Goal: Task Accomplishment & Management: Manage account settings

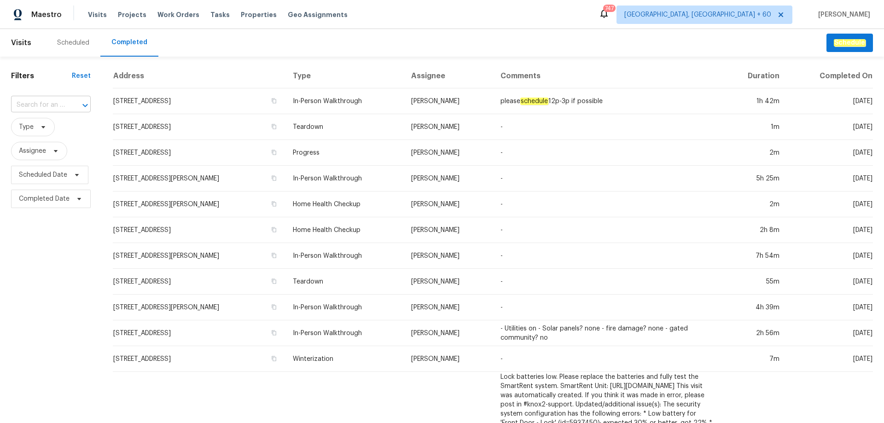
click at [63, 105] on input "text" at bounding box center [38, 105] width 54 height 14
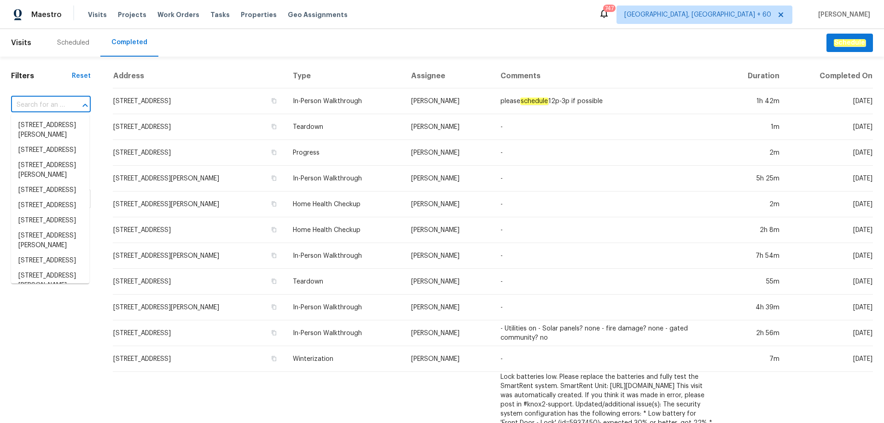
paste input "[STREET_ADDRESS][PERSON_NAME]"
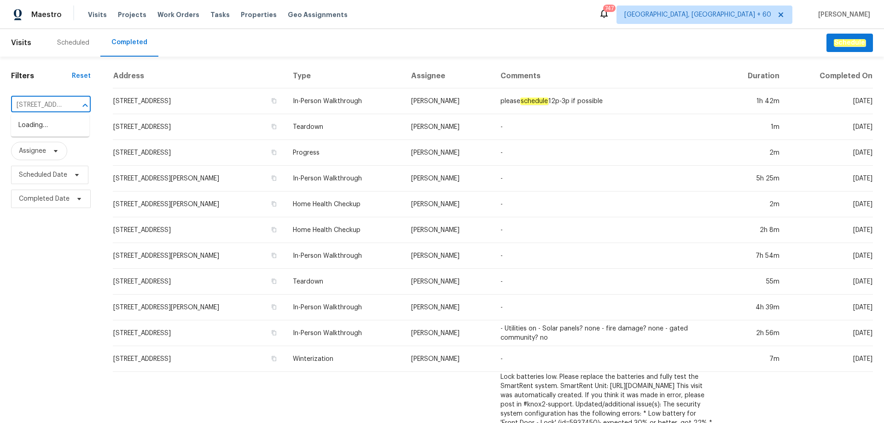
scroll to position [0, 57]
type input "[STREET_ADDRESS][PERSON_NAME]"
click at [36, 123] on li "[STREET_ADDRESS][PERSON_NAME]" at bounding box center [50, 130] width 78 height 25
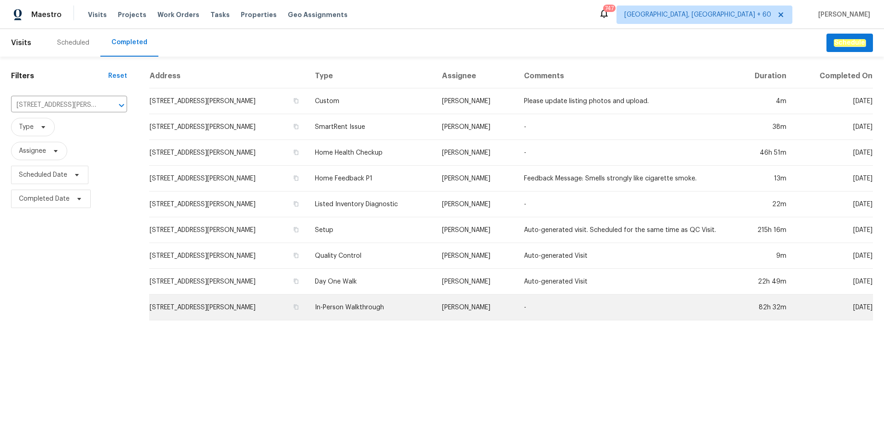
click at [382, 307] on td "In-Person Walkthrough" at bounding box center [370, 308] width 127 height 26
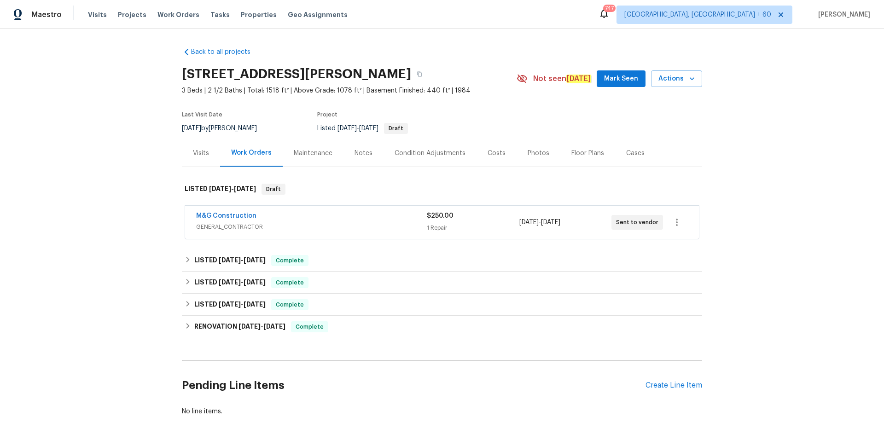
click at [538, 155] on div "Photos" at bounding box center [538, 153] width 22 height 9
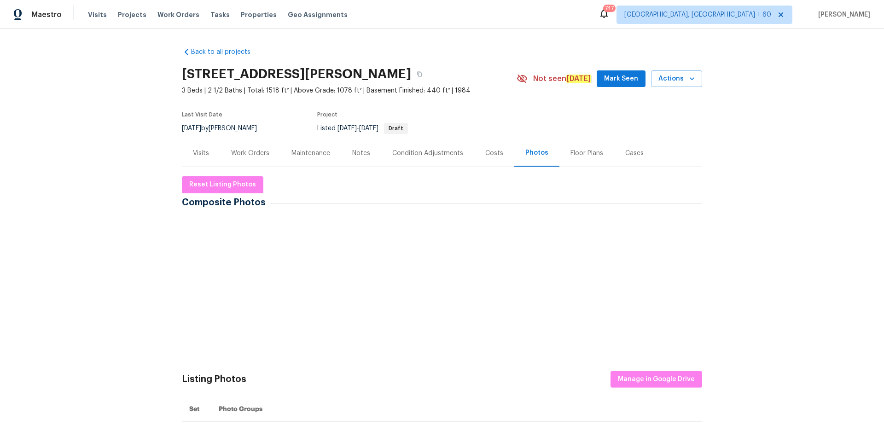
scroll to position [230, 0]
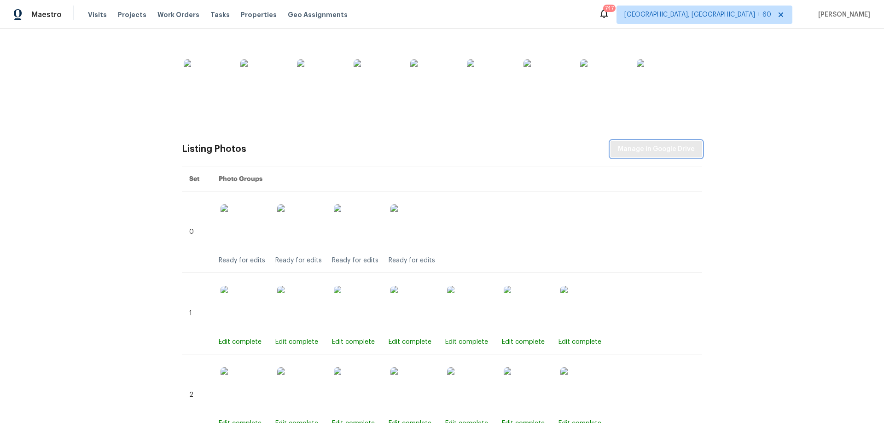
click at [656, 151] on span "Manage in Google Drive" at bounding box center [656, 150] width 77 height 12
click at [827, 293] on div "Back to all projects 3252 Tayloe Ct, Herndon, VA 20171 3 Beds | 2 1/2 Baths | T…" at bounding box center [442, 226] width 884 height 394
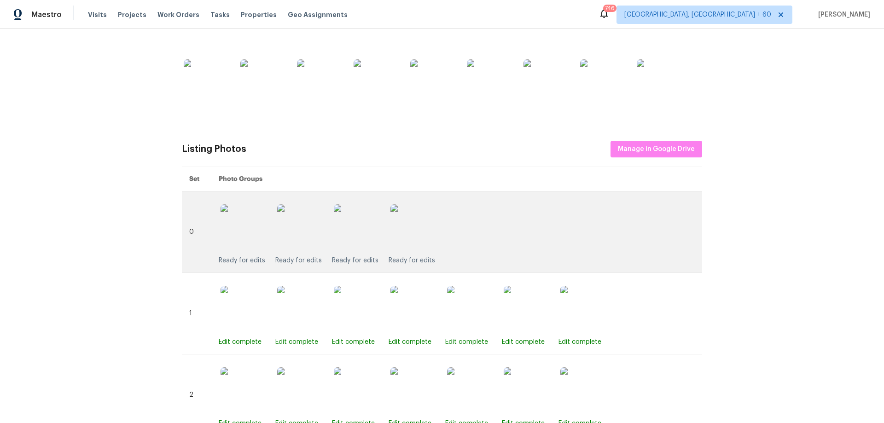
click at [413, 235] on img at bounding box center [413, 227] width 46 height 46
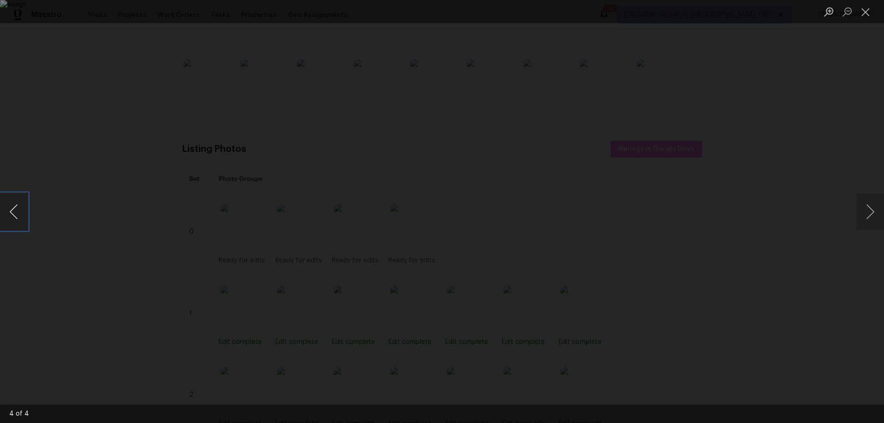
click at [14, 211] on button "Previous image" at bounding box center [14, 211] width 28 height 37
click at [862, 8] on button "Close lightbox" at bounding box center [865, 12] width 18 height 16
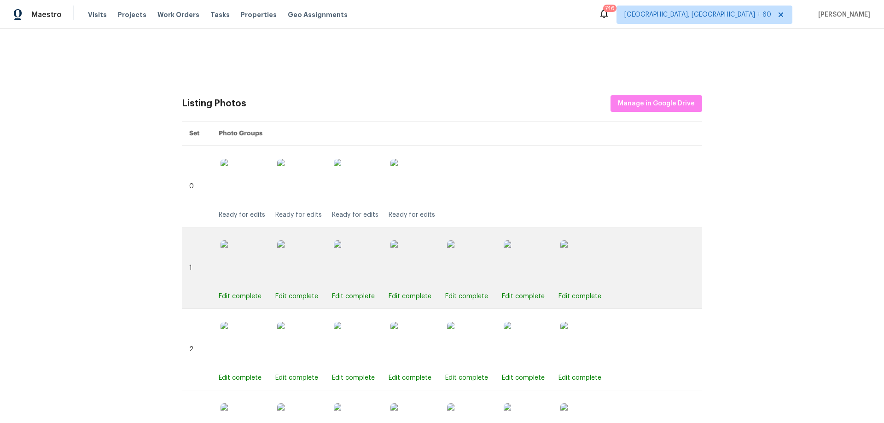
scroll to position [276, 0]
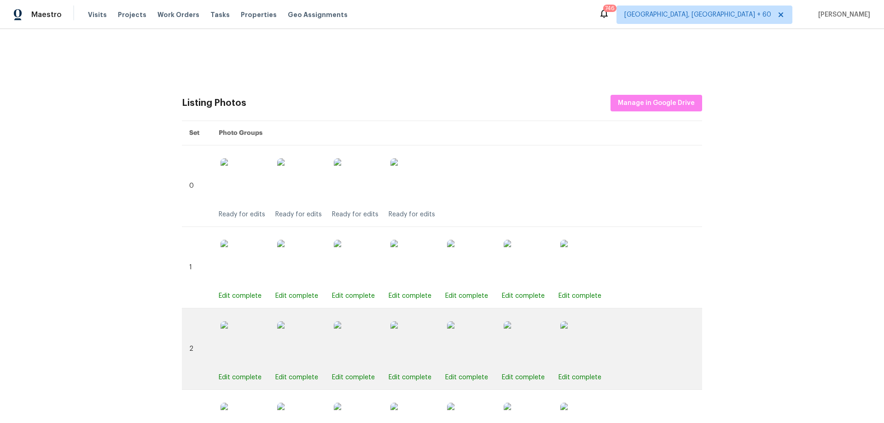
click at [423, 341] on img at bounding box center [413, 344] width 46 height 46
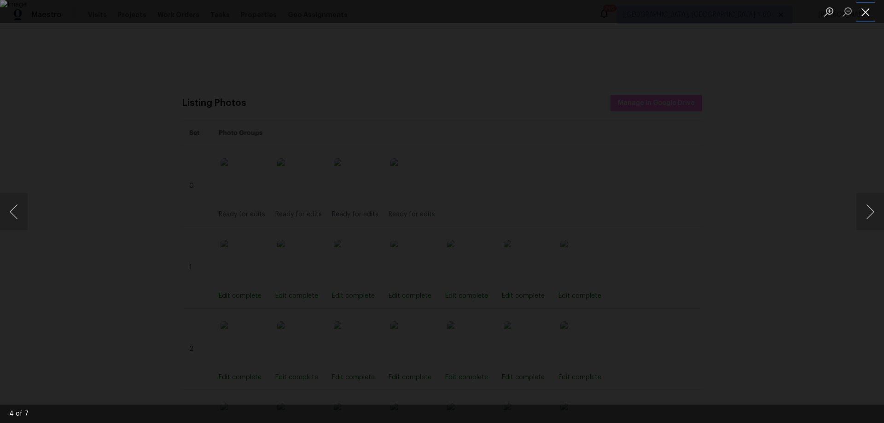
click at [864, 13] on button "Close lightbox" at bounding box center [865, 12] width 18 height 16
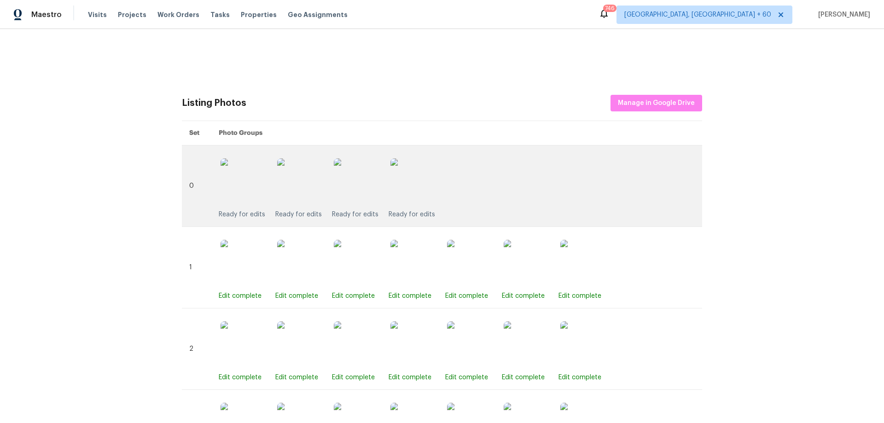
click at [403, 178] on img at bounding box center [413, 181] width 46 height 46
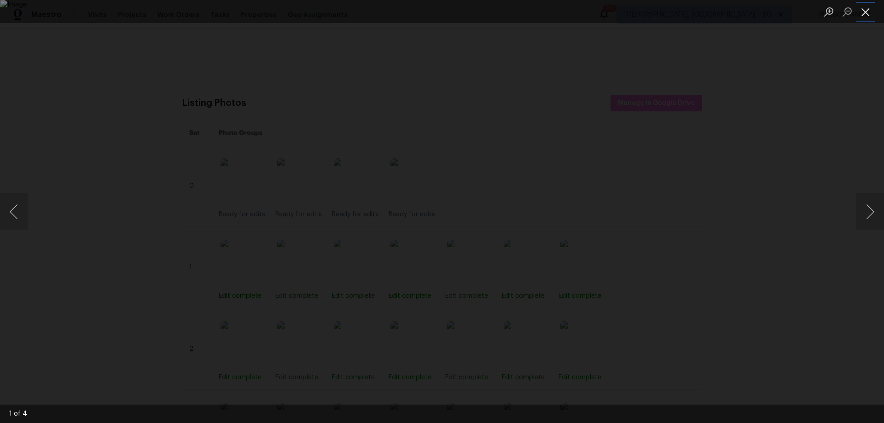
click at [863, 10] on button "Close lightbox" at bounding box center [865, 12] width 18 height 16
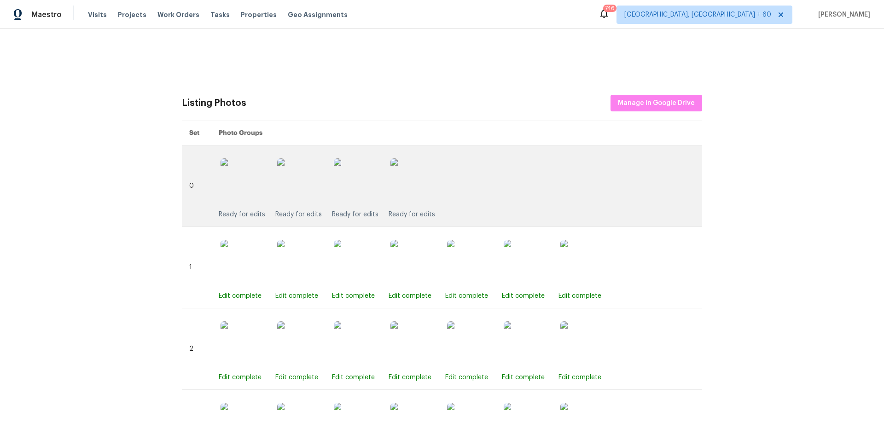
click at [423, 192] on img at bounding box center [413, 181] width 46 height 46
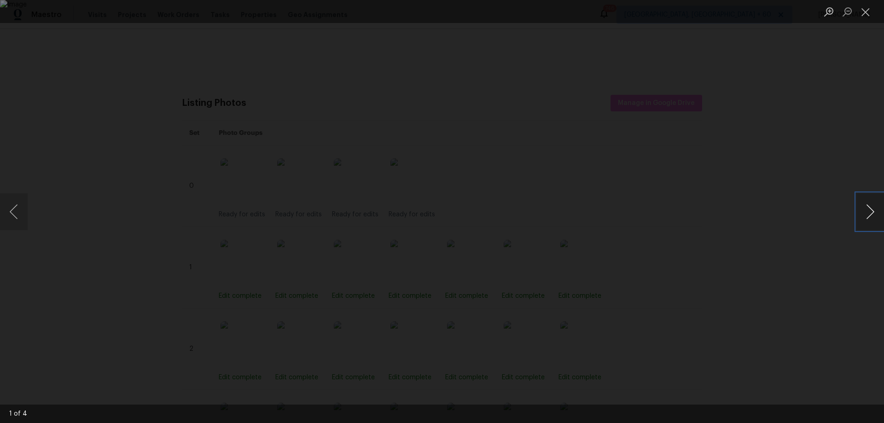
click at [883, 208] on button "Next image" at bounding box center [870, 211] width 28 height 37
click at [880, 209] on button "Next image" at bounding box center [870, 211] width 28 height 37
click at [862, 12] on button "Close lightbox" at bounding box center [865, 12] width 18 height 16
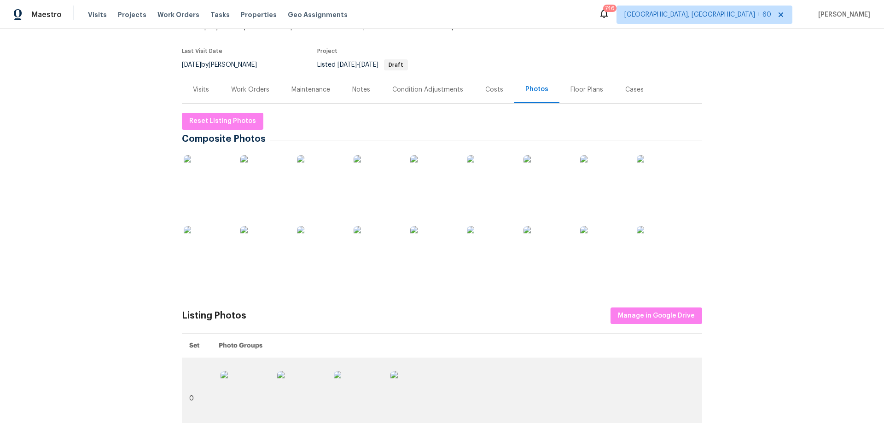
scroll to position [0, 0]
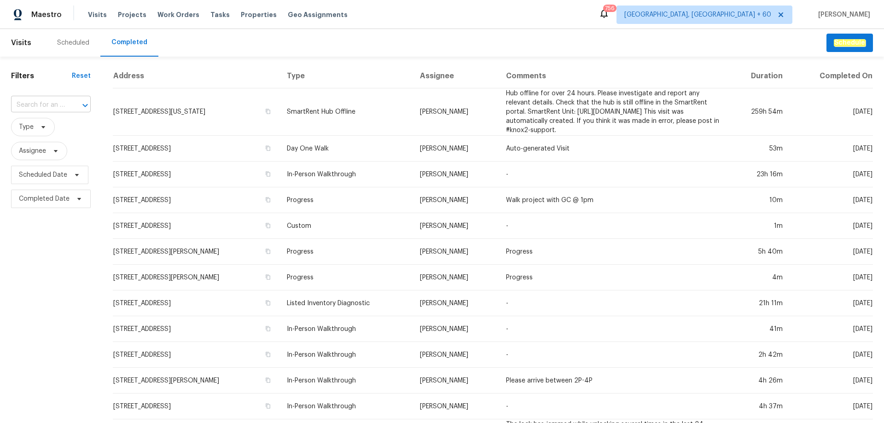
click at [62, 111] on input "text" at bounding box center [38, 105] width 54 height 14
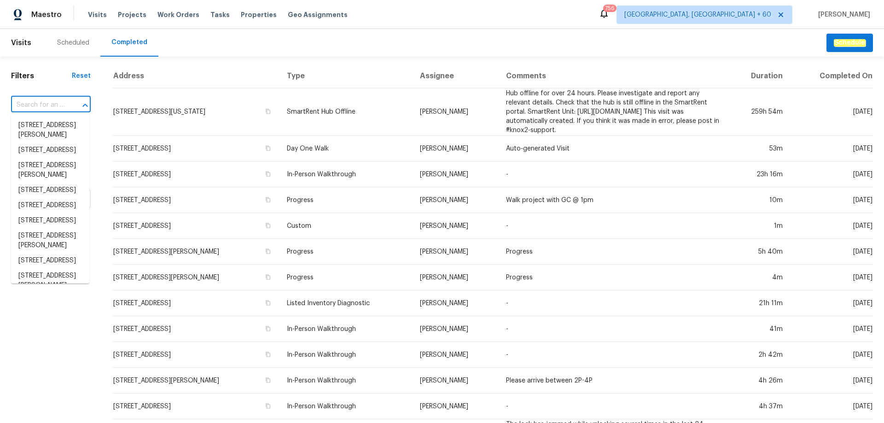
paste input "[STREET_ADDRESS][PERSON_NAME]"
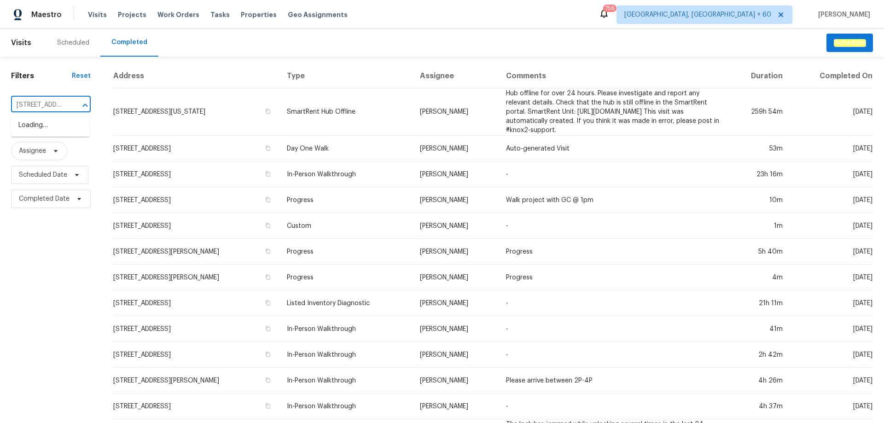
scroll to position [0, 57]
type input "[STREET_ADDRESS][PERSON_NAME]"
click at [54, 137] on li "[STREET_ADDRESS][PERSON_NAME]" at bounding box center [50, 130] width 78 height 25
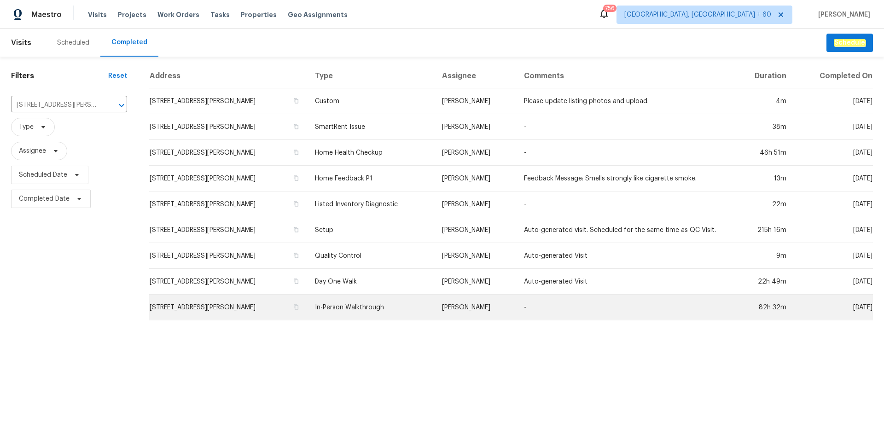
click at [372, 306] on td "In-Person Walkthrough" at bounding box center [370, 308] width 127 height 26
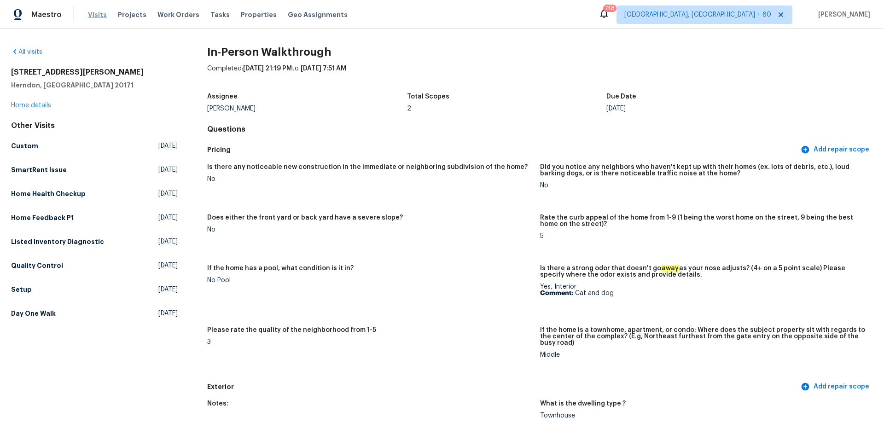
click at [99, 15] on span "Visits" at bounding box center [97, 14] width 19 height 9
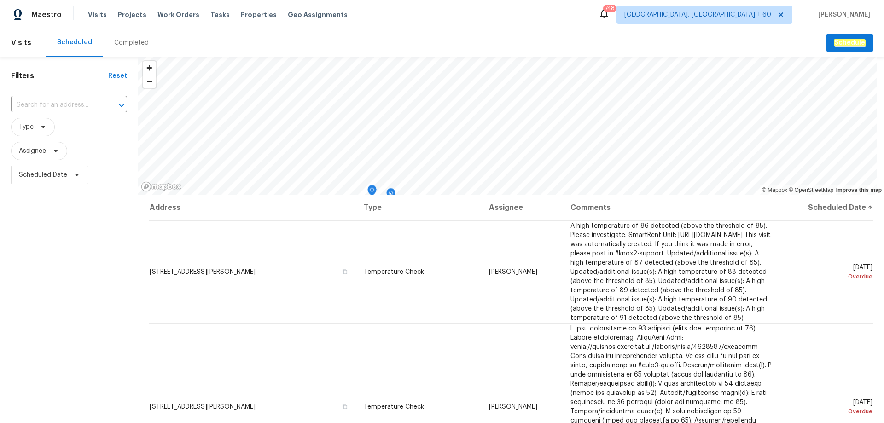
click at [124, 42] on div "Completed" at bounding box center [131, 42] width 35 height 9
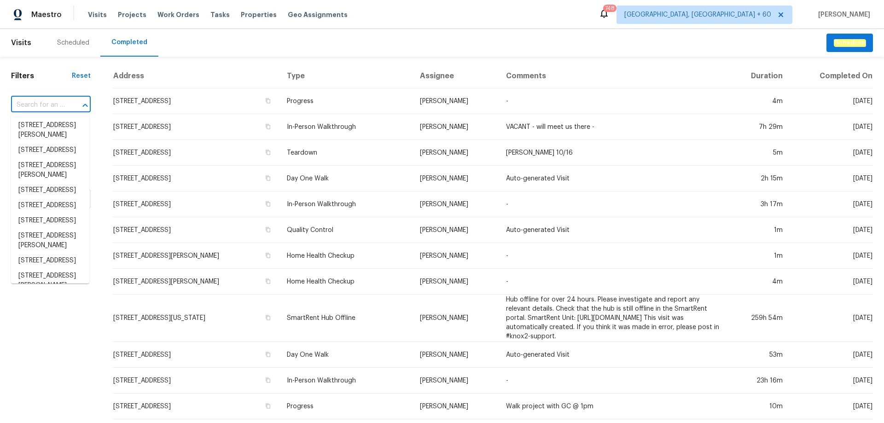
click at [54, 106] on input "text" at bounding box center [38, 105] width 54 height 14
paste input "485 W 100 N, Layton, UT 84041"
type input "485 W 100 N, Layton, UT 84041"
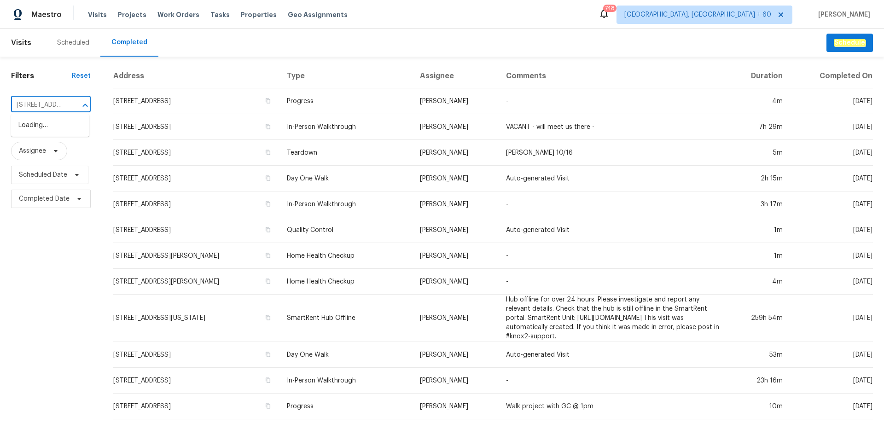
scroll to position [0, 47]
click at [56, 133] on li "485 W 100 N, Layton, UT 84041" at bounding box center [50, 125] width 78 height 15
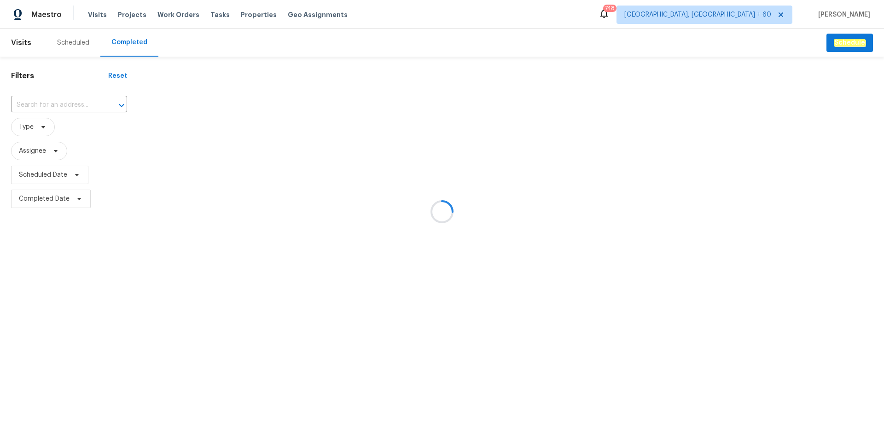
type input "485 W 100 N, Layton, UT 84041"
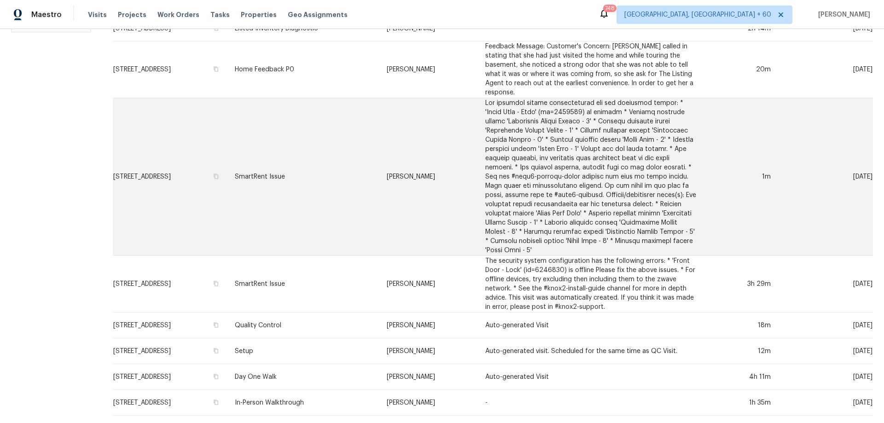
scroll to position [183, 0]
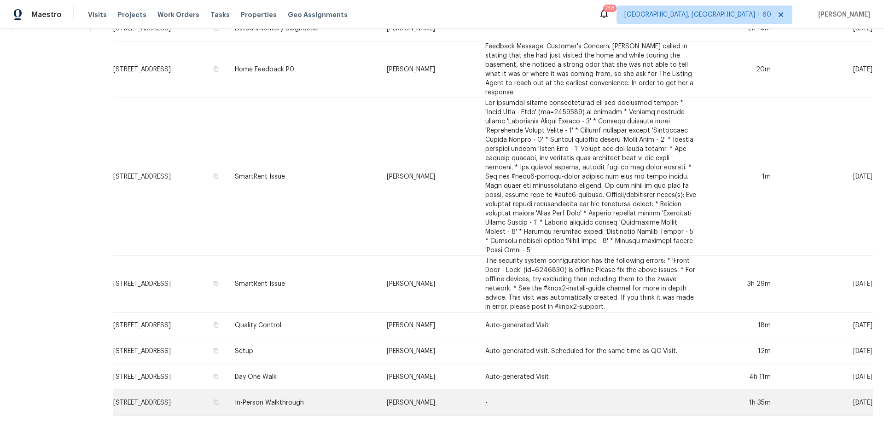
click at [303, 396] on td "In-Person Walkthrough" at bounding box center [303, 403] width 152 height 26
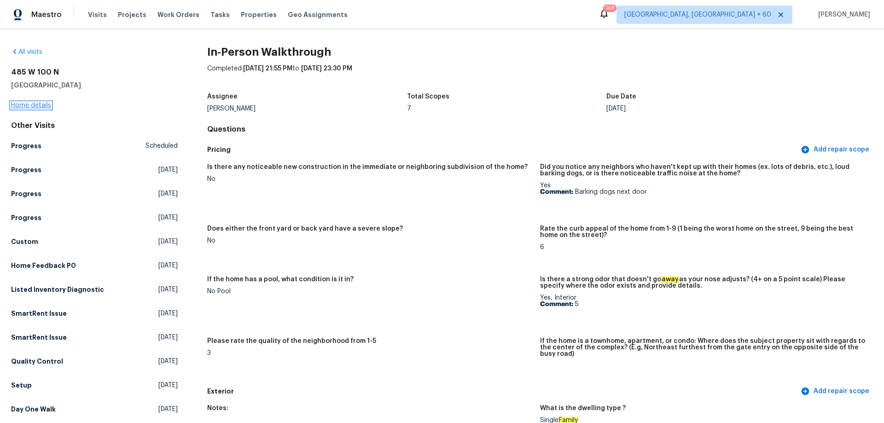
click at [26, 104] on link "Home details" at bounding box center [31, 105] width 40 height 6
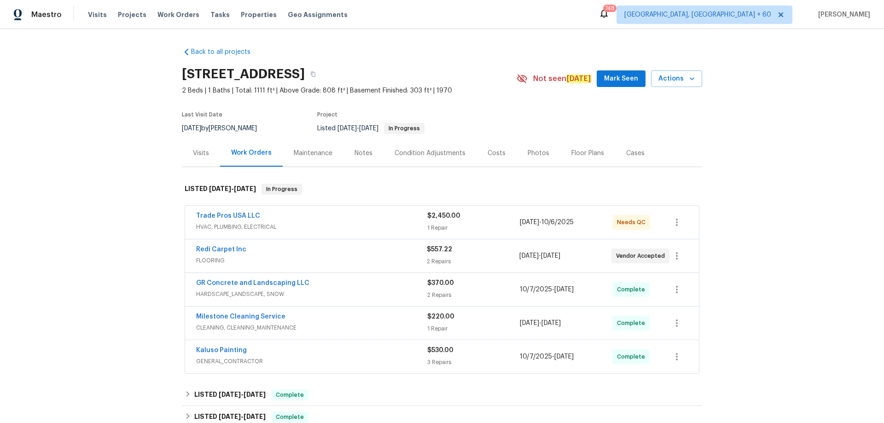
click at [532, 154] on div "Photos" at bounding box center [538, 153] width 22 height 9
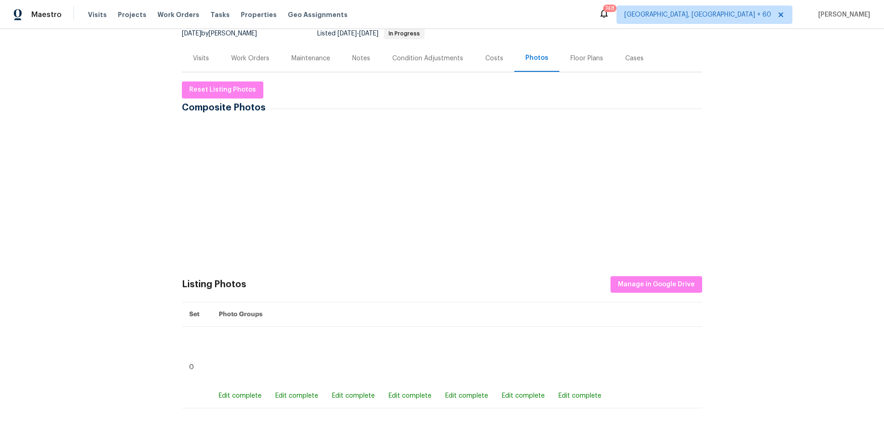
scroll to position [92, 0]
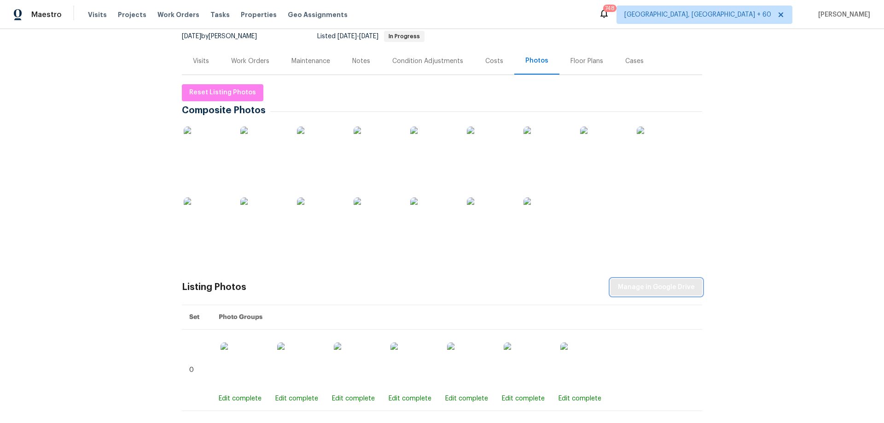
click at [657, 281] on button "Manage in Google Drive" at bounding box center [656, 287] width 92 height 17
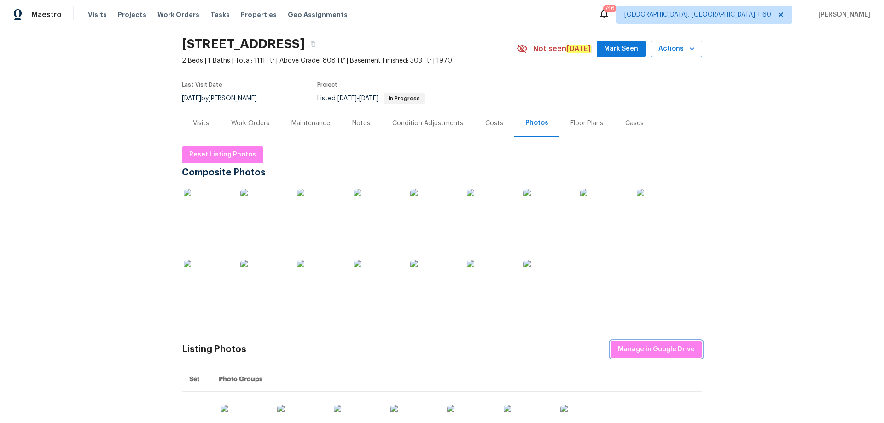
scroll to position [46, 0]
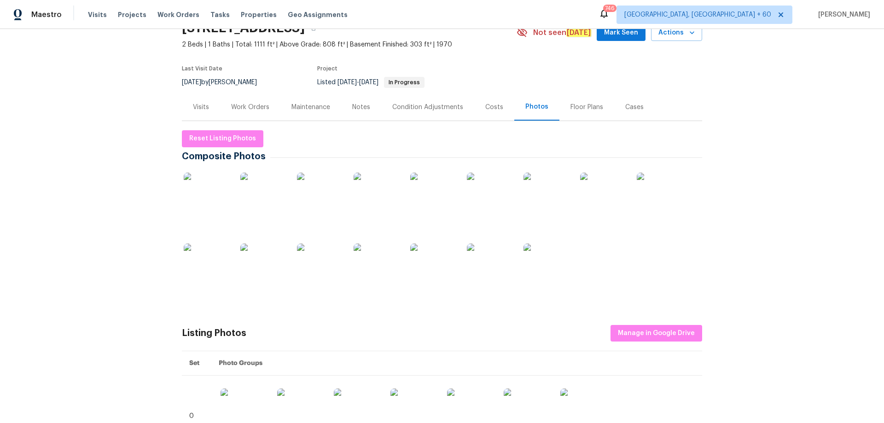
click at [756, 276] on div "Back to all projects 485 W 100 N, Layton, UT 84041 2 Beds | 1 Baths | Total: 11…" at bounding box center [442, 226] width 884 height 394
click at [656, 334] on span "Manage in Google Drive" at bounding box center [656, 334] width 77 height 12
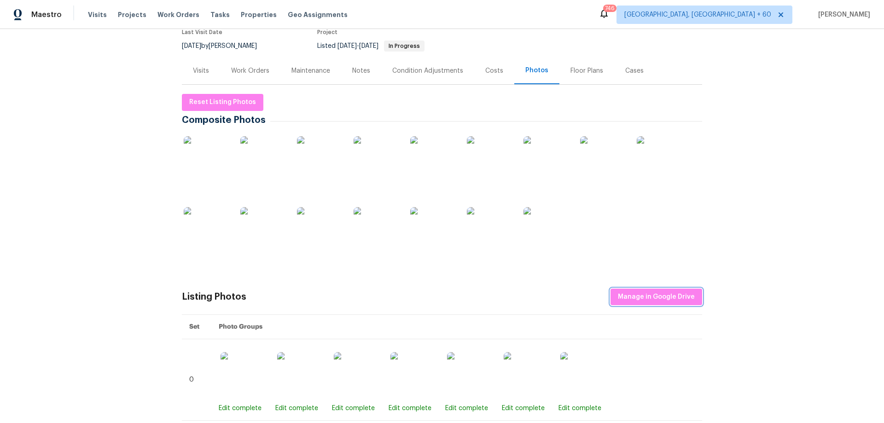
scroll to position [92, 0]
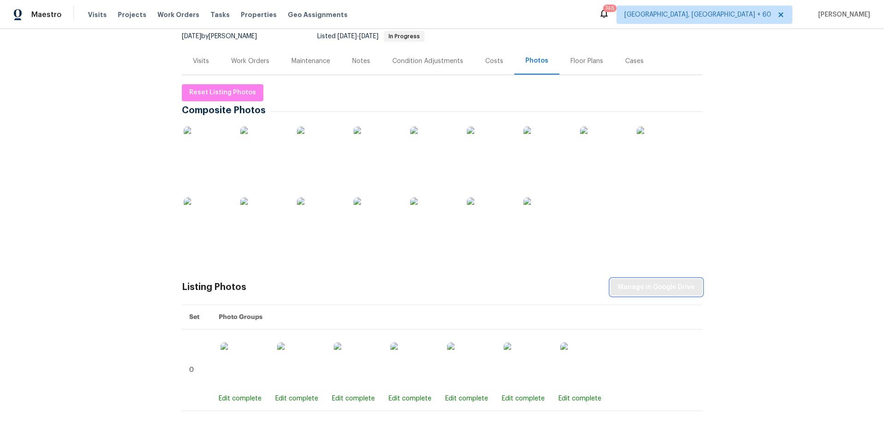
click at [668, 284] on span "Manage in Google Drive" at bounding box center [656, 288] width 77 height 12
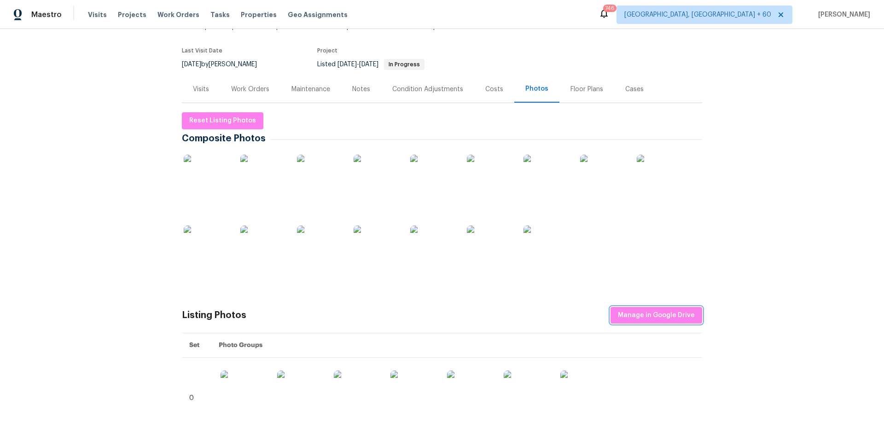
scroll to position [0, 0]
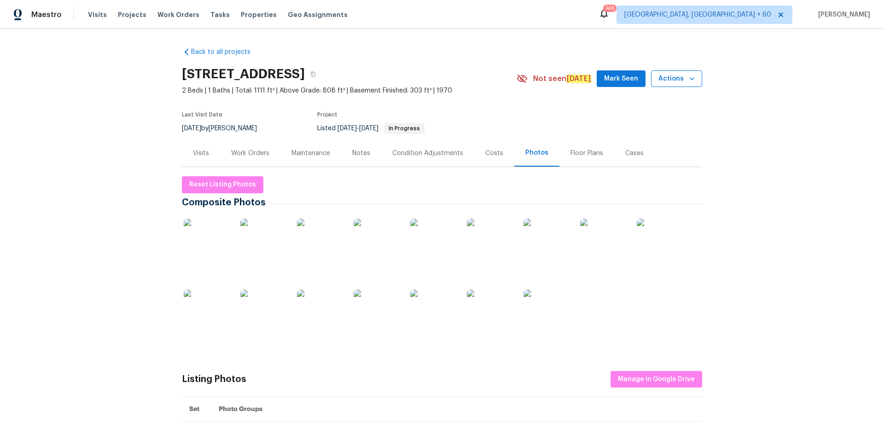
click at [687, 83] on icon "button" at bounding box center [691, 78] width 9 height 9
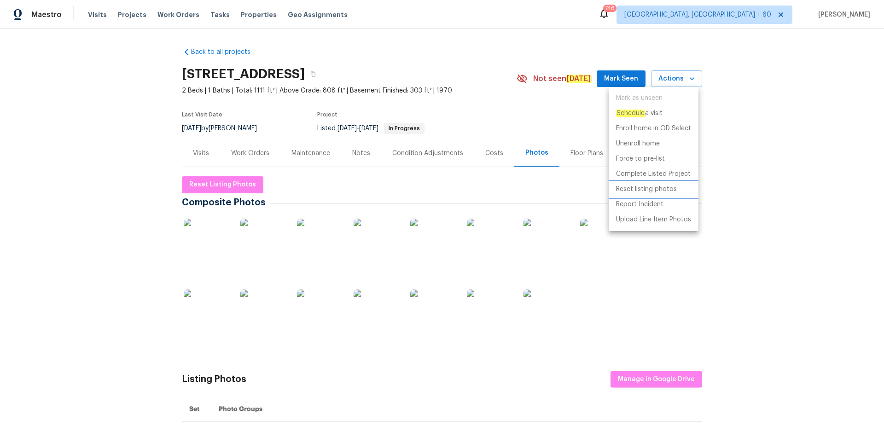
click at [651, 191] on p "Reset listing photos" at bounding box center [646, 190] width 61 height 10
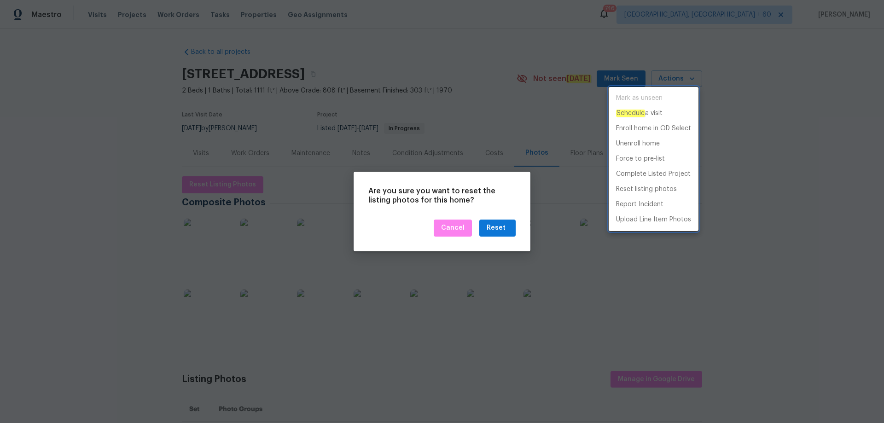
click at [509, 204] on div at bounding box center [442, 211] width 884 height 423
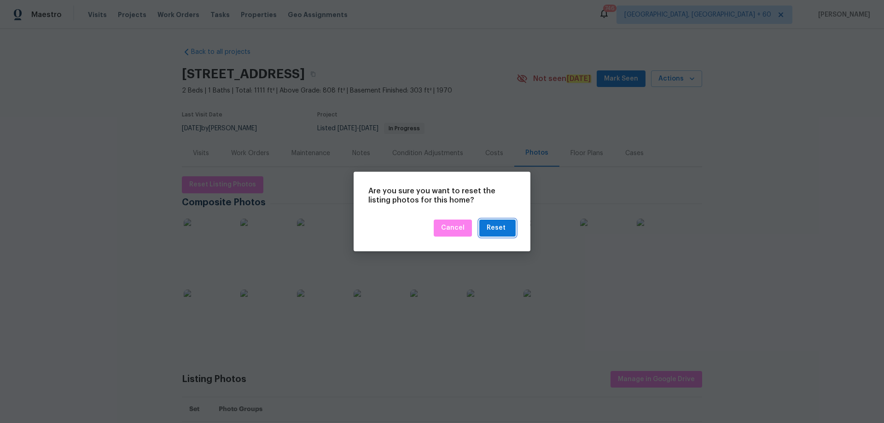
click at [496, 230] on div "Reset" at bounding box center [495, 228] width 19 height 12
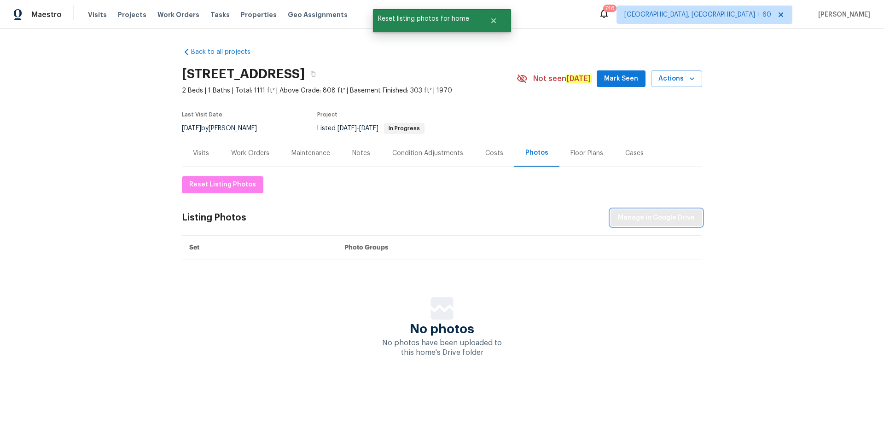
click at [676, 217] on span "Manage in Google Drive" at bounding box center [656, 218] width 77 height 12
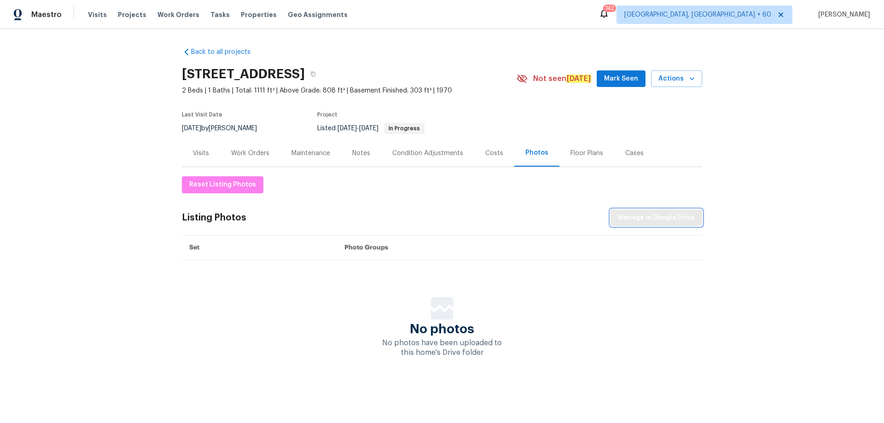
click at [653, 217] on span "Manage in Google Drive" at bounding box center [656, 218] width 77 height 12
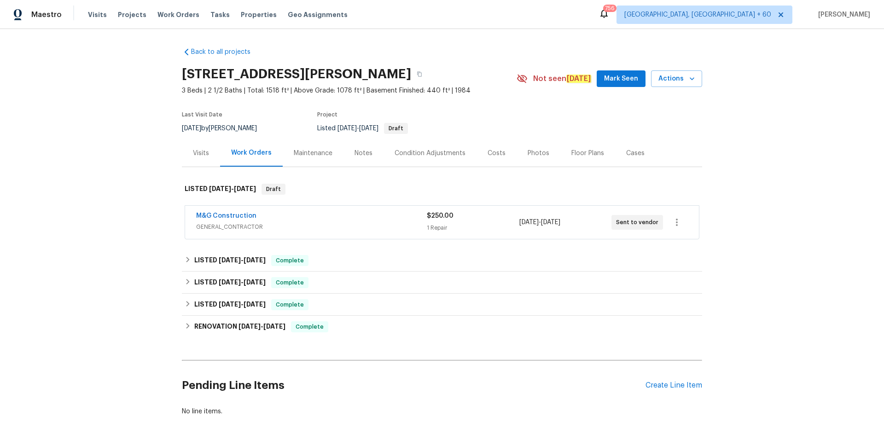
click at [533, 160] on div "Photos" at bounding box center [538, 152] width 44 height 27
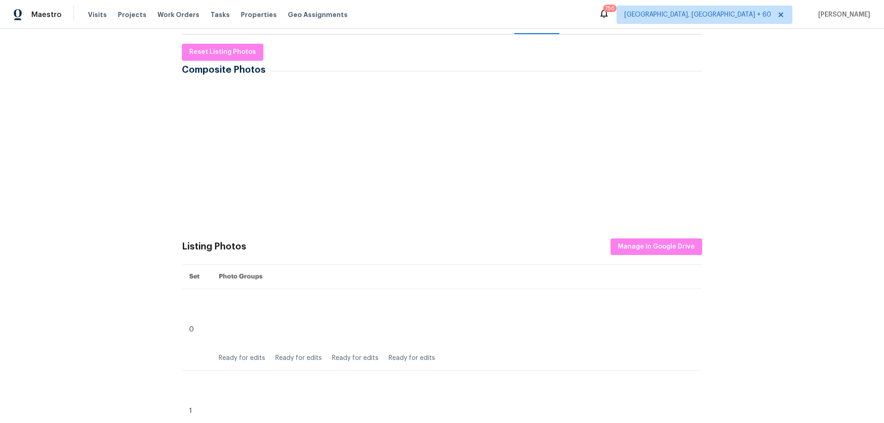
scroll to position [138, 0]
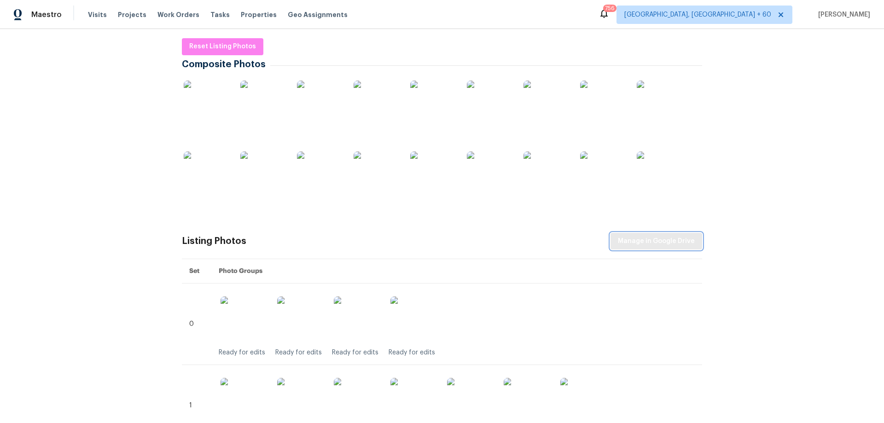
click at [654, 241] on span "Manage in Google Drive" at bounding box center [656, 242] width 77 height 12
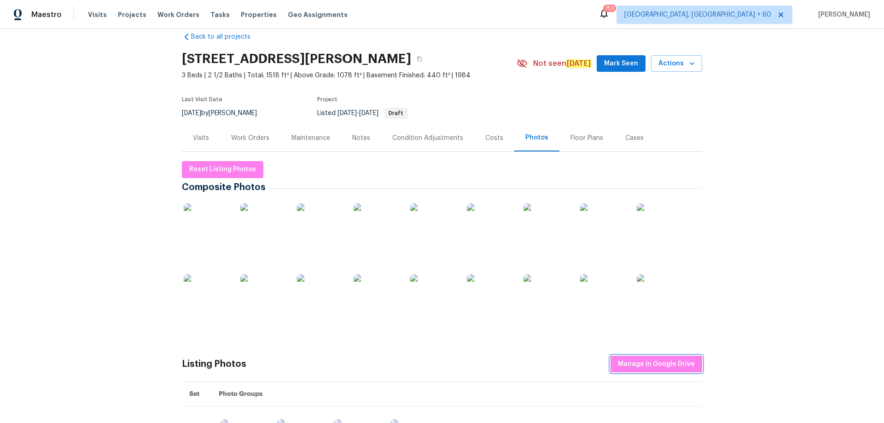
scroll to position [0, 0]
